Goal: Check status

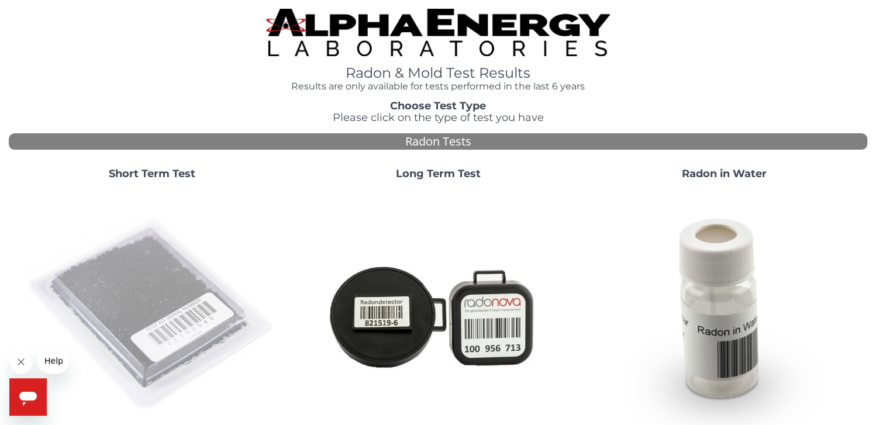
click at [203, 264] on img at bounding box center [151, 314] width 251 height 251
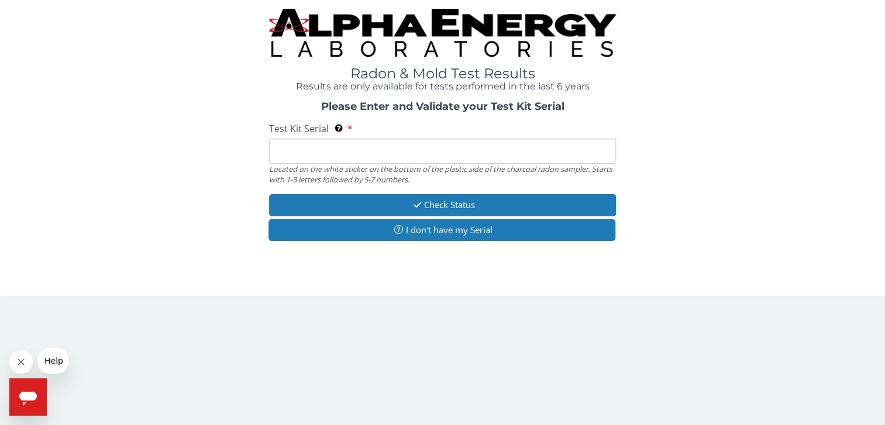
click at [351, 147] on input "Test Kit Serial Located on the white sticker on the bottom of the plastic side …" at bounding box center [442, 151] width 347 height 25
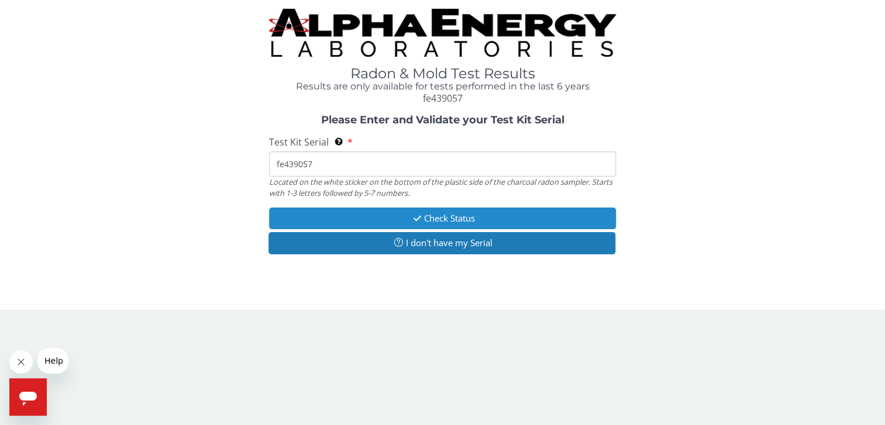
type input "fe439057"
click at [400, 213] on button "Check Status" at bounding box center [442, 219] width 347 height 22
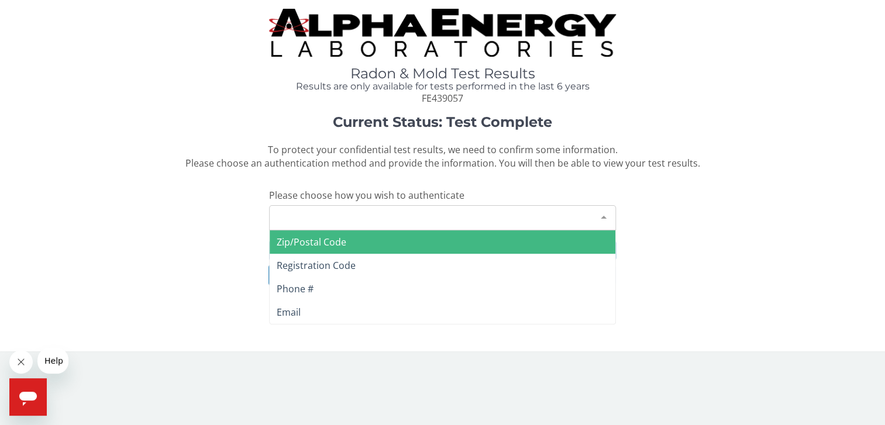
click at [398, 217] on div "Please make a selection" at bounding box center [442, 217] width 347 height 25
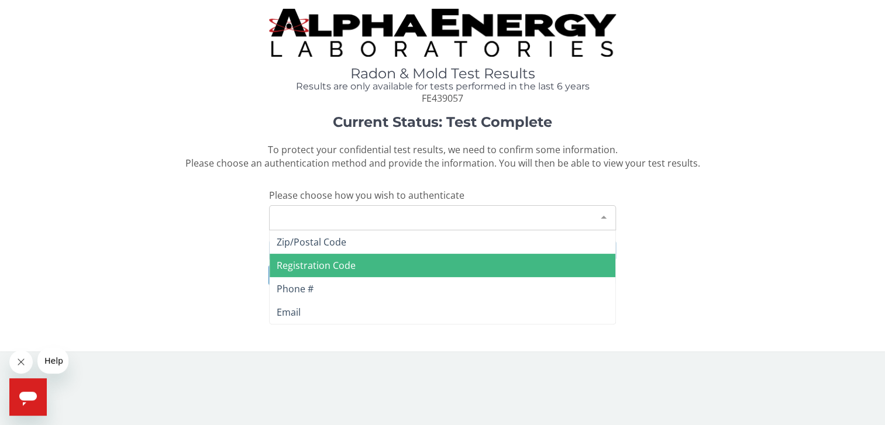
click at [376, 262] on span "Registration Code" at bounding box center [443, 265] width 346 height 23
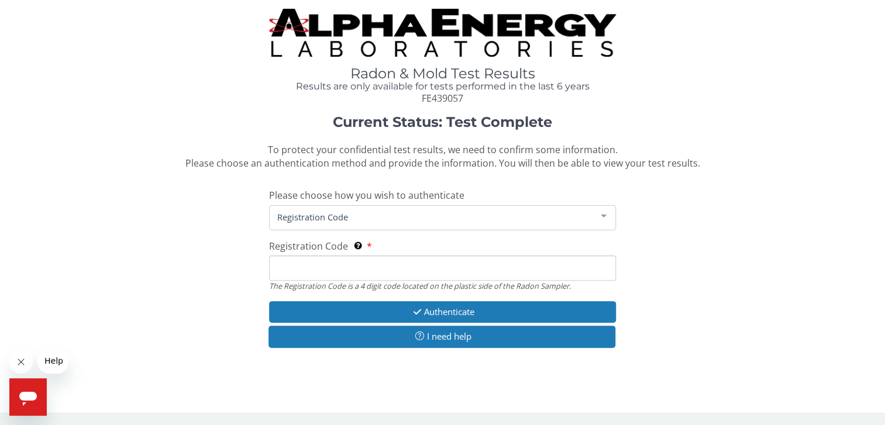
click at [376, 262] on input "Registration Code The Registration Code is a 4 digit code located on the plasti…" at bounding box center [442, 267] width 347 height 25
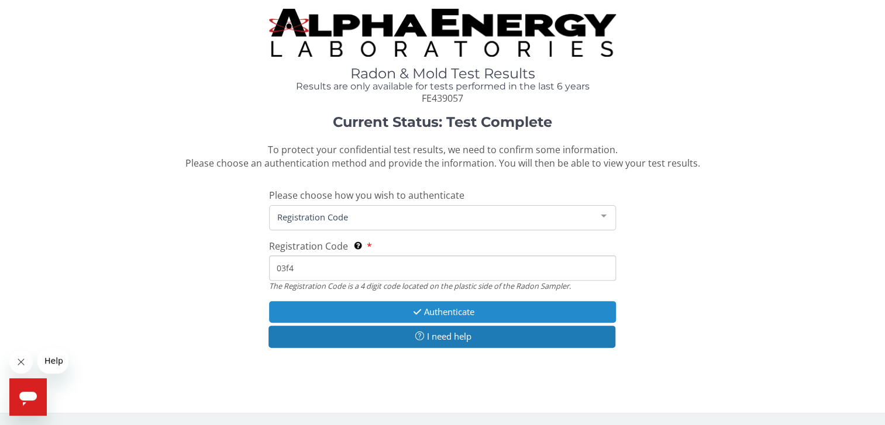
type input "03f4"
click at [400, 305] on button "Authenticate" at bounding box center [442, 312] width 347 height 22
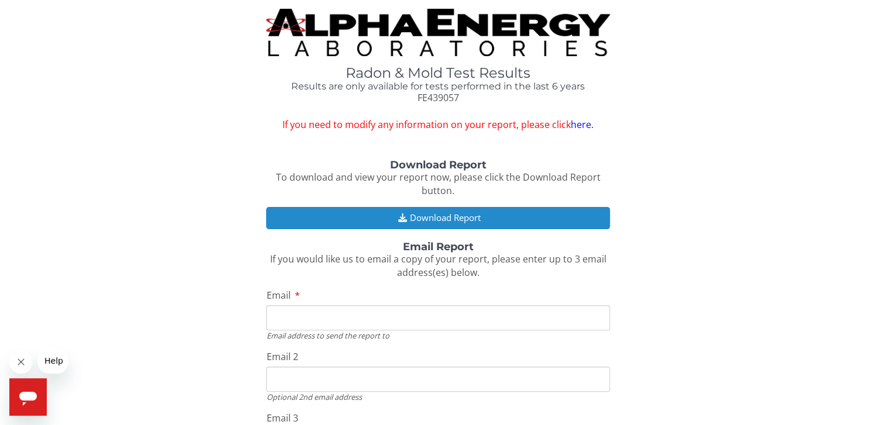
click at [443, 216] on button "Download Report" at bounding box center [437, 218] width 343 height 22
